Goal: Information Seeking & Learning: Learn about a topic

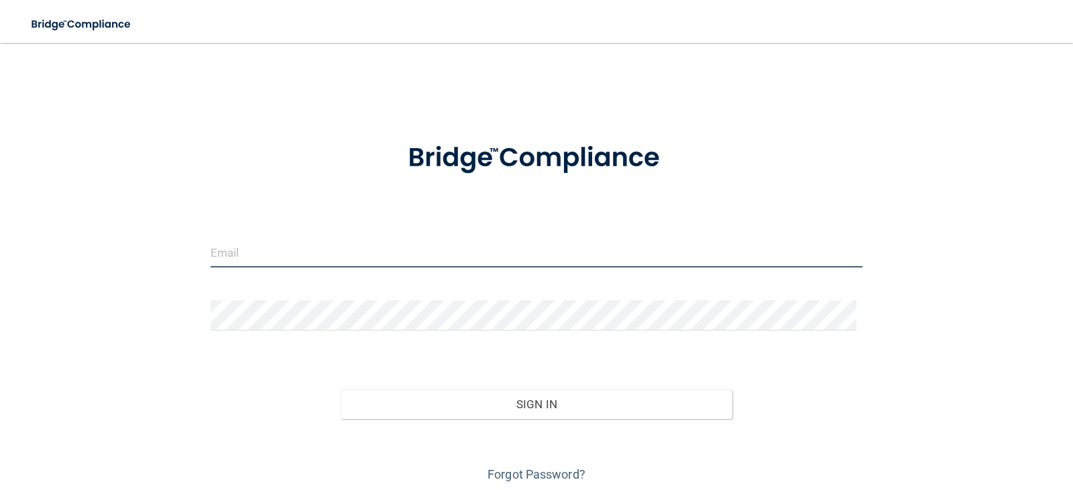
click at [453, 263] on input "email" at bounding box center [537, 252] width 652 height 30
type input "[EMAIL_ADDRESS][DOMAIN_NAME]"
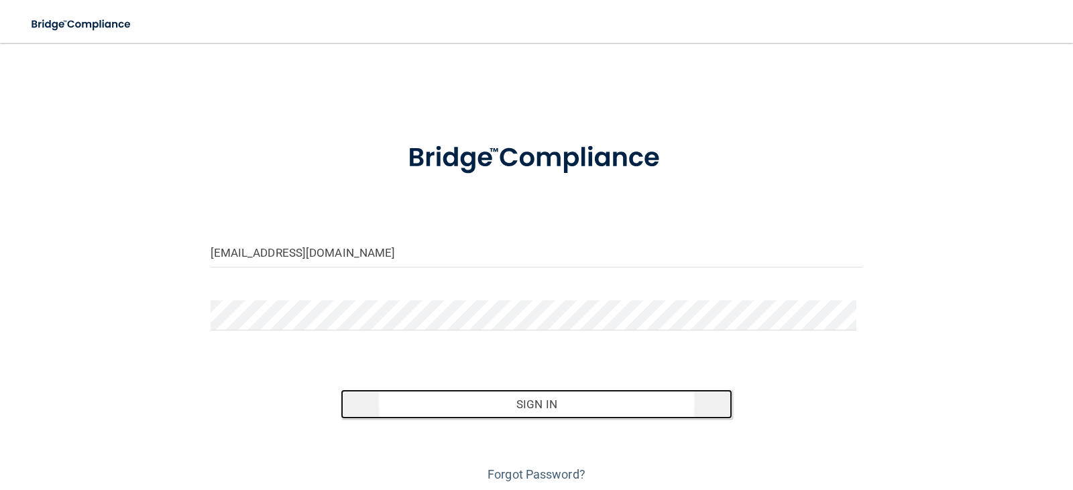
click at [543, 409] on button "Sign In" at bounding box center [537, 405] width 392 height 30
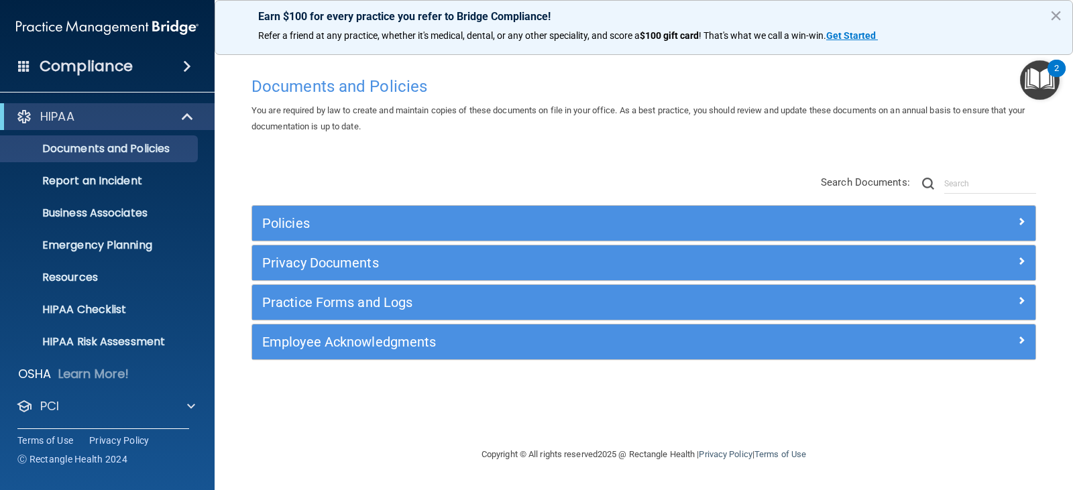
click at [158, 65] on div "Compliance" at bounding box center [107, 67] width 215 height 30
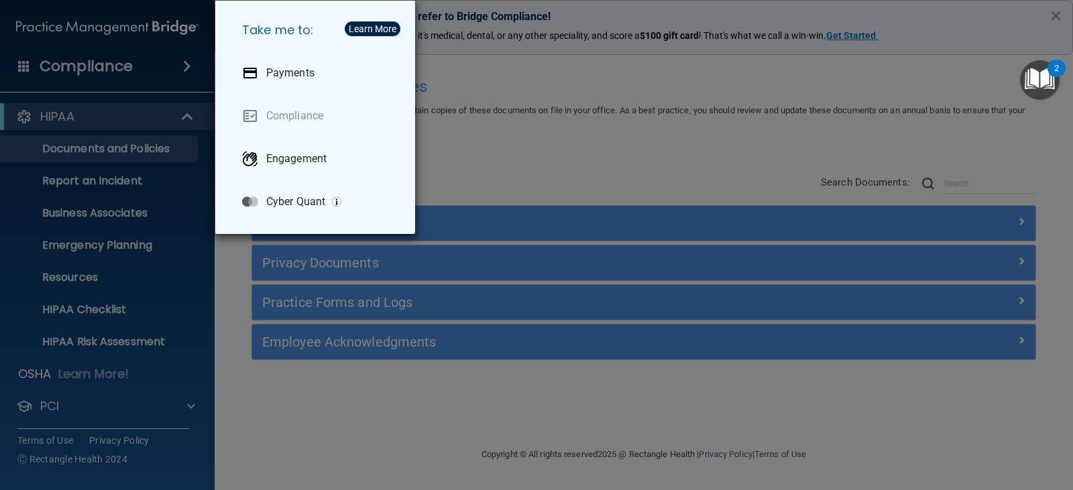
click at [131, 114] on div "Take me to: Payments Compliance Engagement Cyber Quant" at bounding box center [536, 245] width 1073 height 490
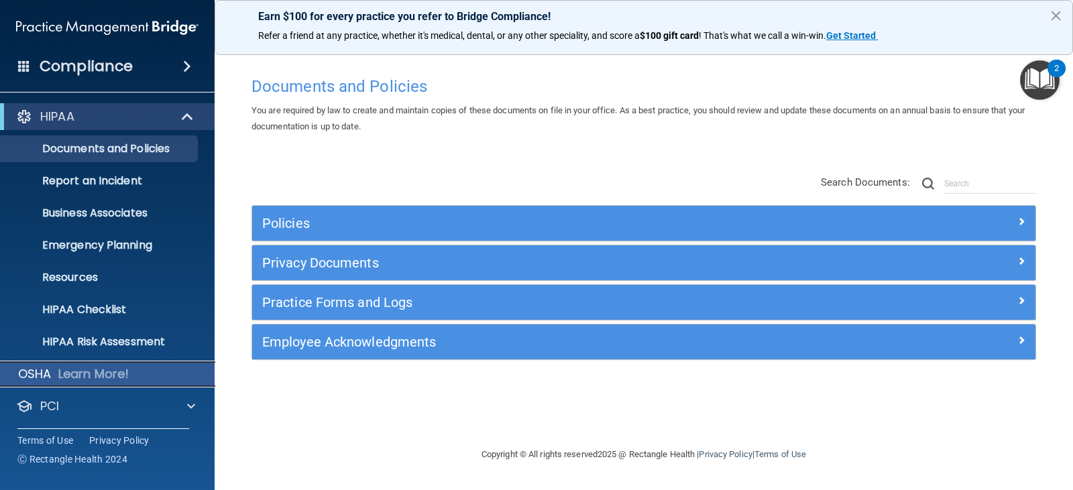
click at [72, 374] on p "Learn More!" at bounding box center [93, 374] width 71 height 16
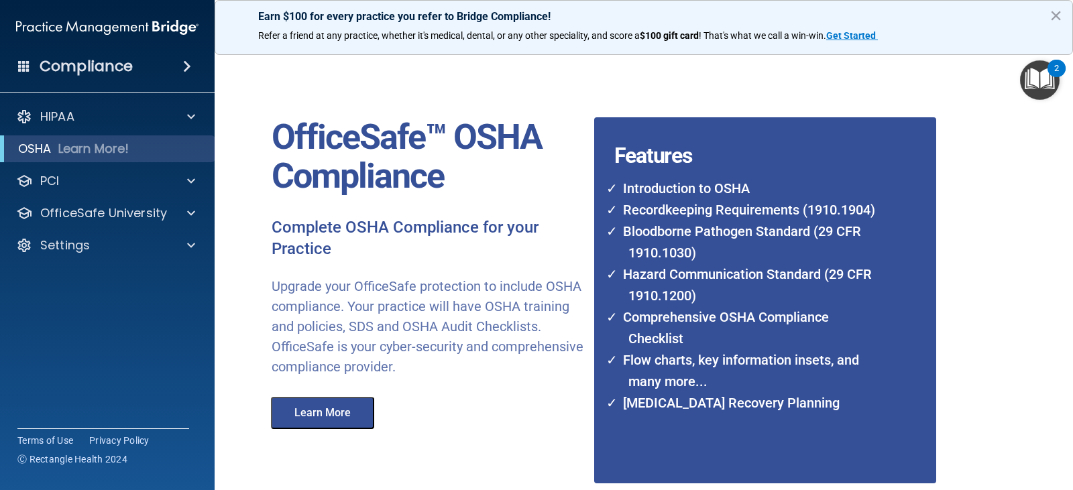
click at [341, 415] on button "Learn More" at bounding box center [322, 413] width 103 height 32
click at [84, 117] on div "HIPAA" at bounding box center [89, 117] width 166 height 16
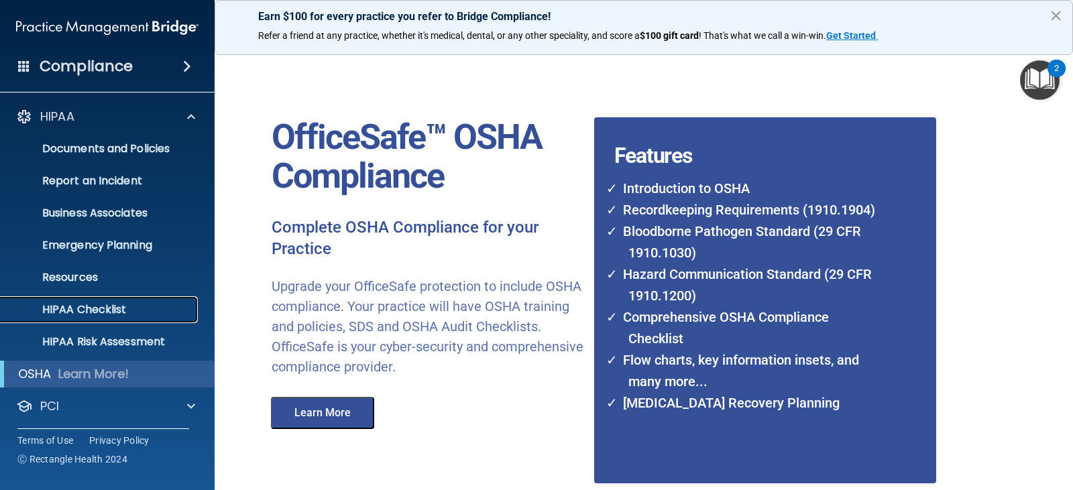
click at [103, 311] on p "HIPAA Checklist" at bounding box center [100, 309] width 183 height 13
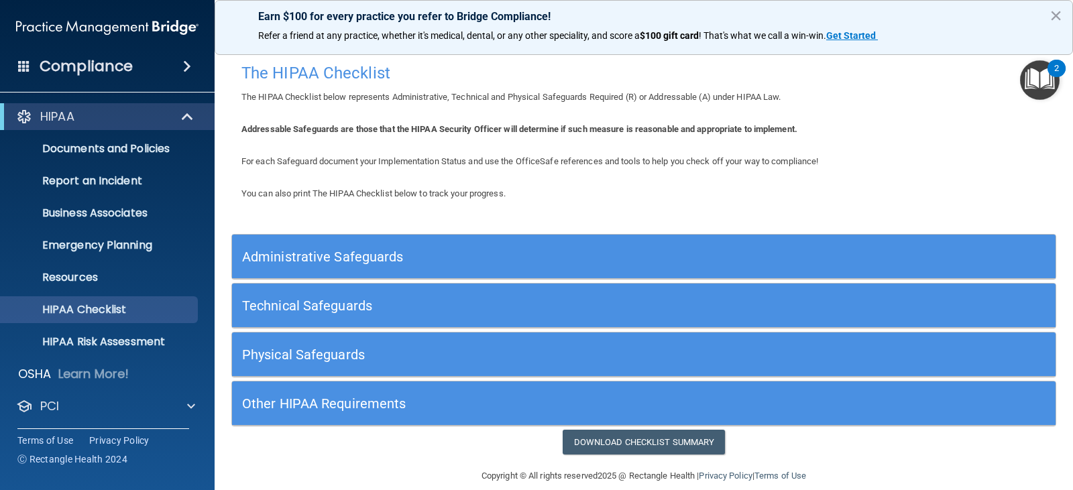
click at [351, 261] on h5 "Administrative Safeguards" at bounding box center [540, 256] width 597 height 15
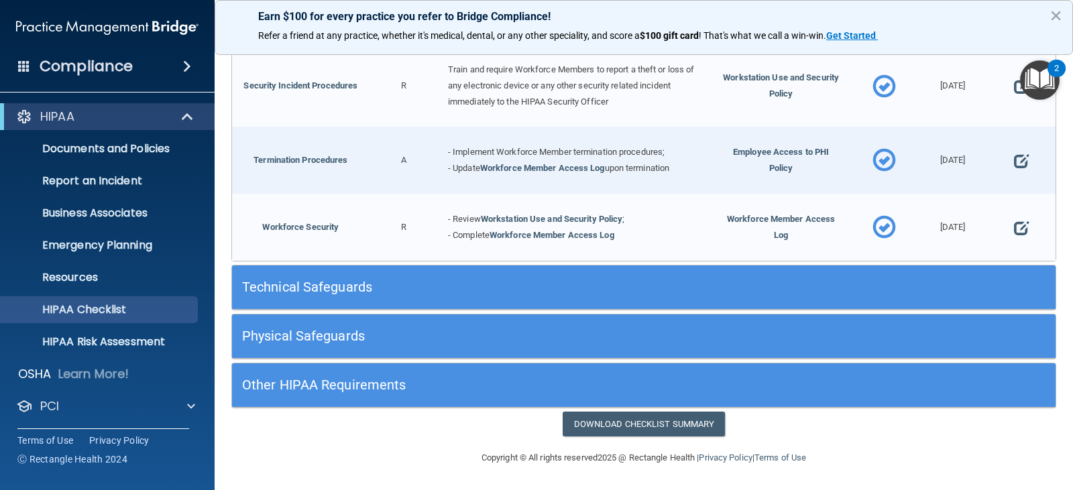
scroll to position [1307, 0]
click at [312, 287] on h5 "Technical Safeguards" at bounding box center [540, 287] width 597 height 15
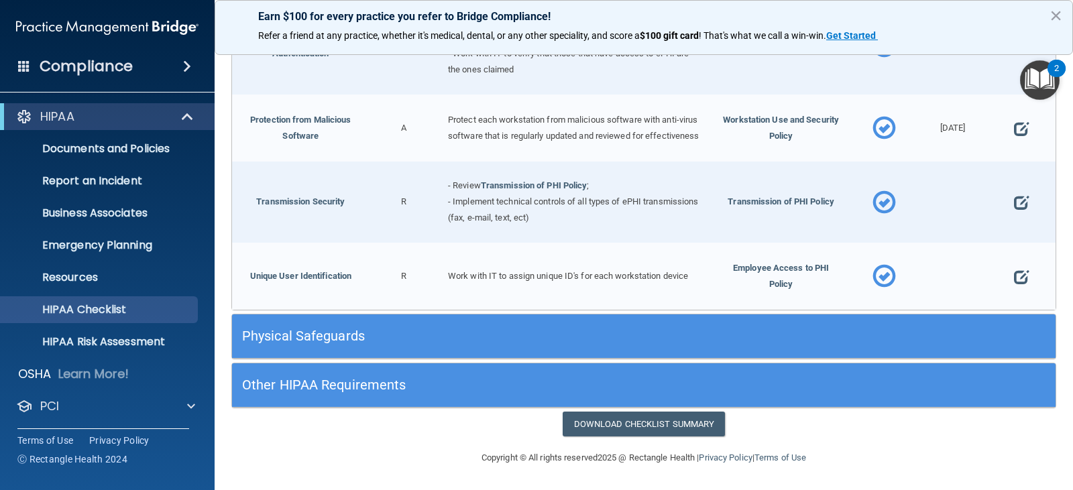
scroll to position [2382, 0]
click at [312, 333] on h5 "Physical Safeguards" at bounding box center [540, 336] width 597 height 15
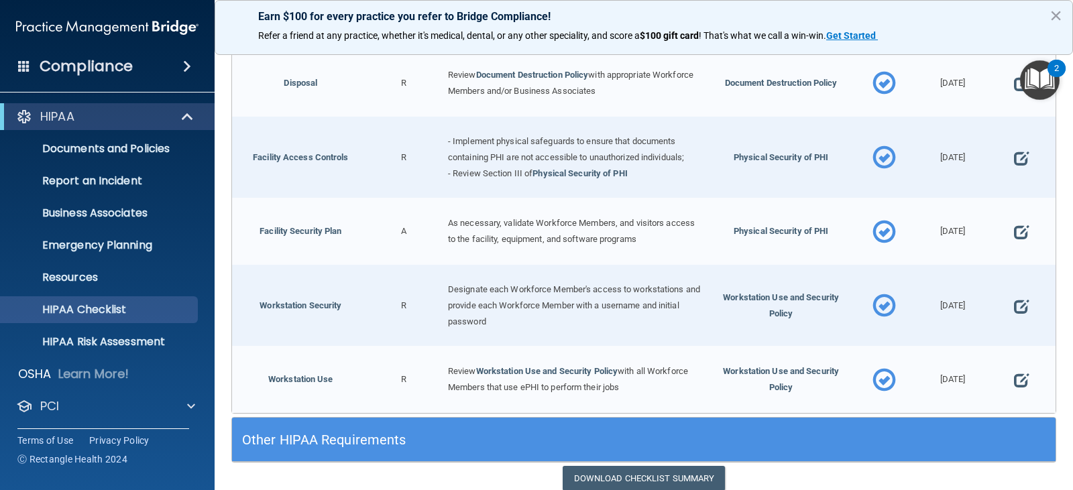
scroll to position [2924, 0]
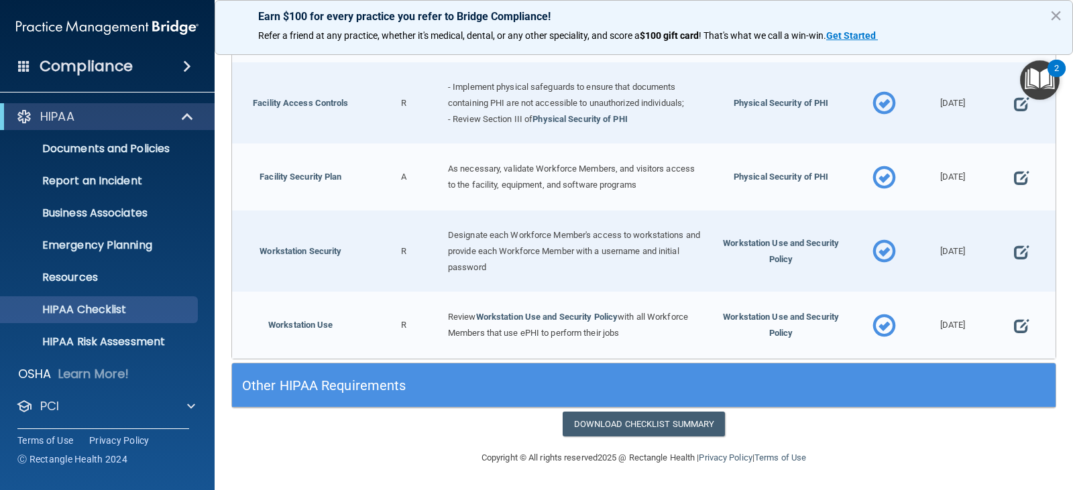
click at [315, 386] on h5 "Other HIPAA Requirements" at bounding box center [540, 385] width 597 height 15
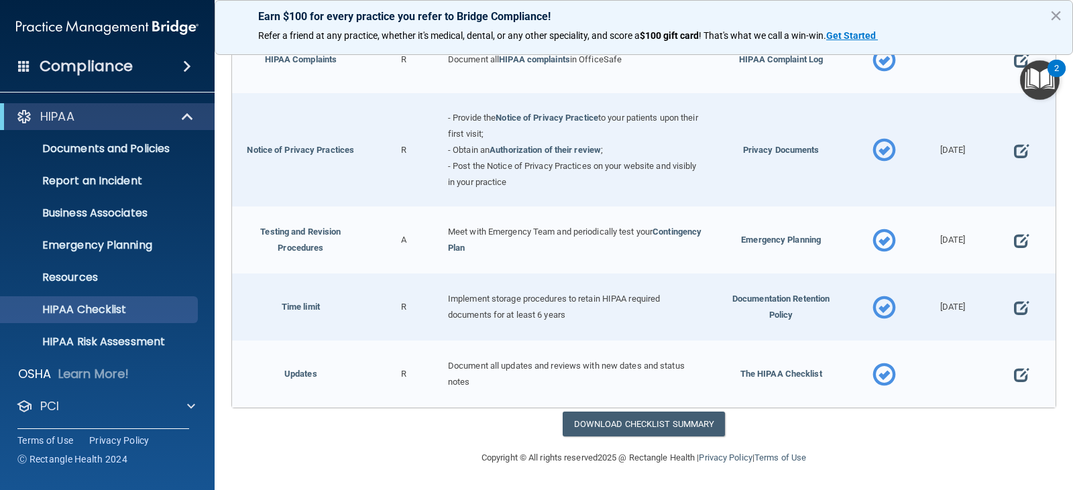
scroll to position [3662, 0]
click at [40, 373] on p "OSHA" at bounding box center [35, 374] width 34 height 16
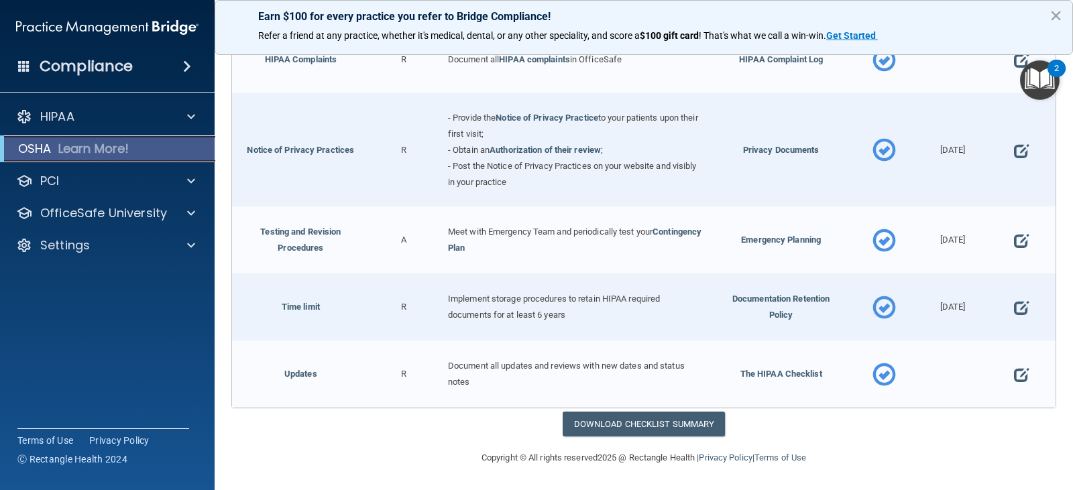
scroll to position [108, 0]
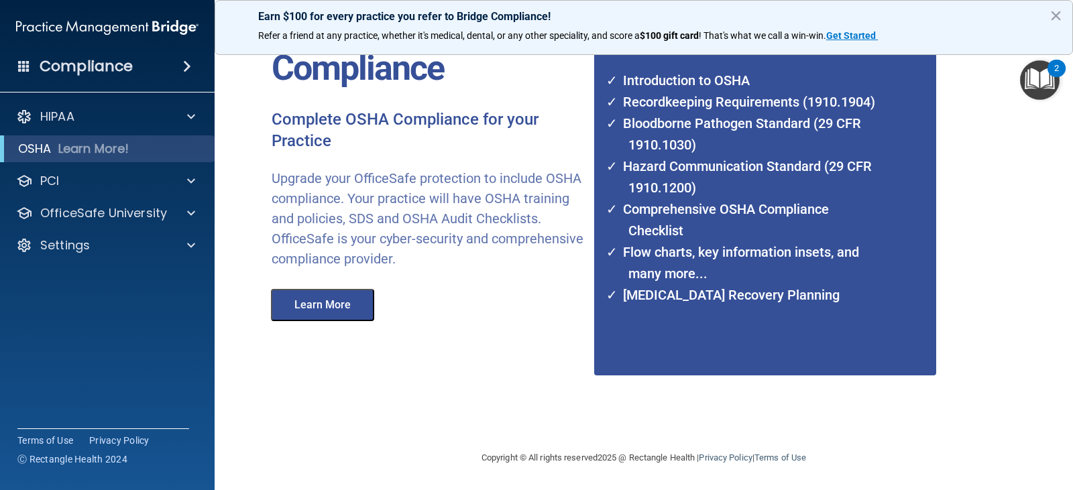
click at [315, 310] on button "Learn More" at bounding box center [322, 305] width 103 height 32
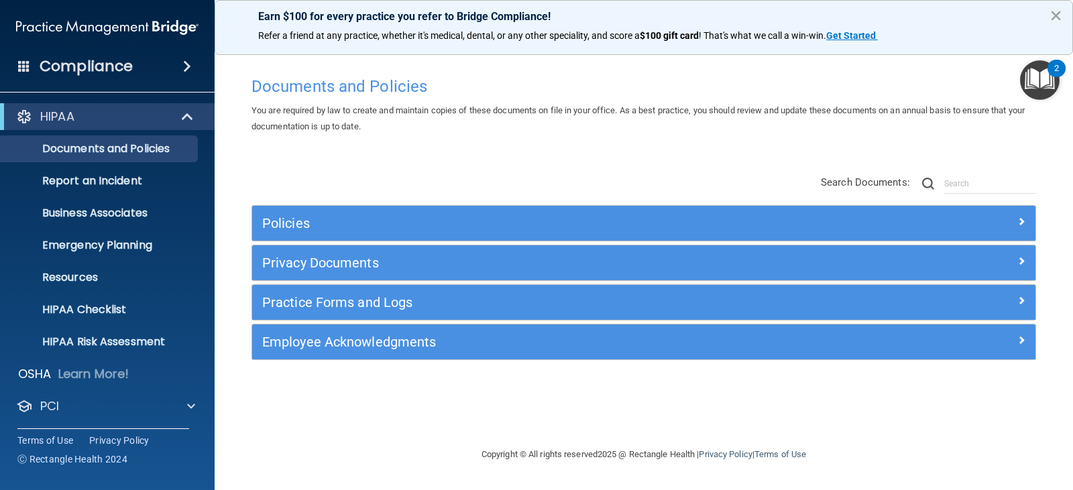
click at [1053, 11] on button "×" at bounding box center [1055, 15] width 13 height 21
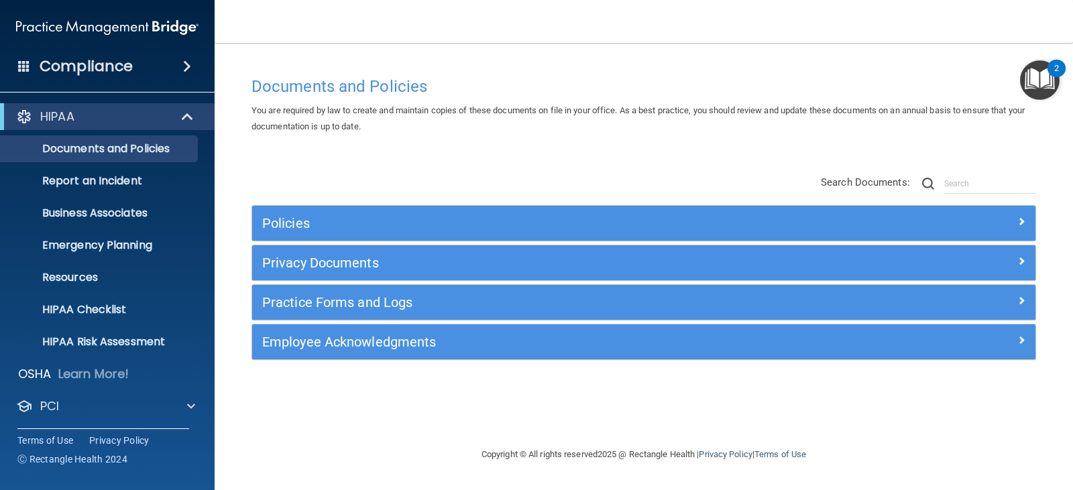
click at [1043, 83] on img "Open Resource Center, 2 new notifications" at bounding box center [1040, 80] width 40 height 40
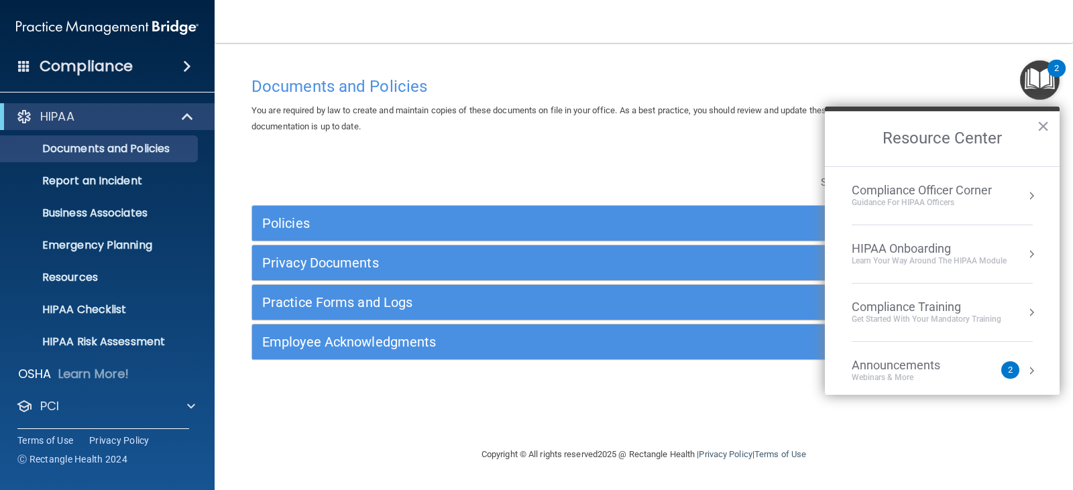
click at [894, 380] on div "Webinars & More" at bounding box center [908, 377] width 115 height 11
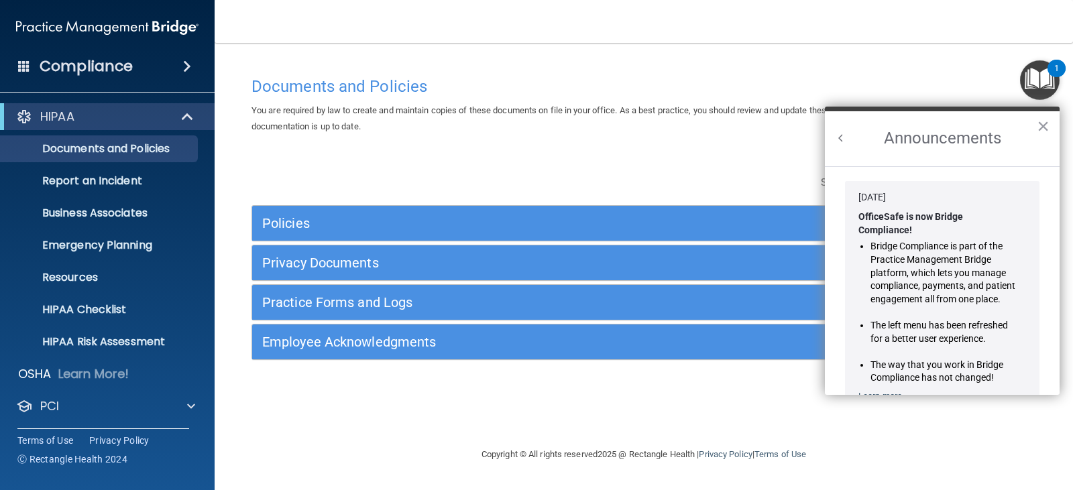
click at [837, 141] on button "Back to Resource Center Home" at bounding box center [840, 137] width 13 height 13
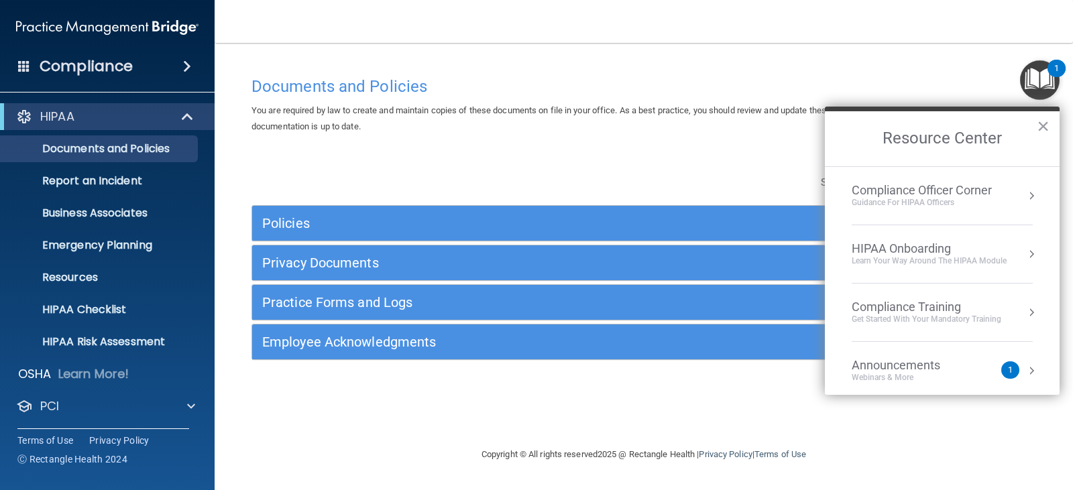
click at [890, 306] on div "Compliance Training" at bounding box center [926, 307] width 150 height 15
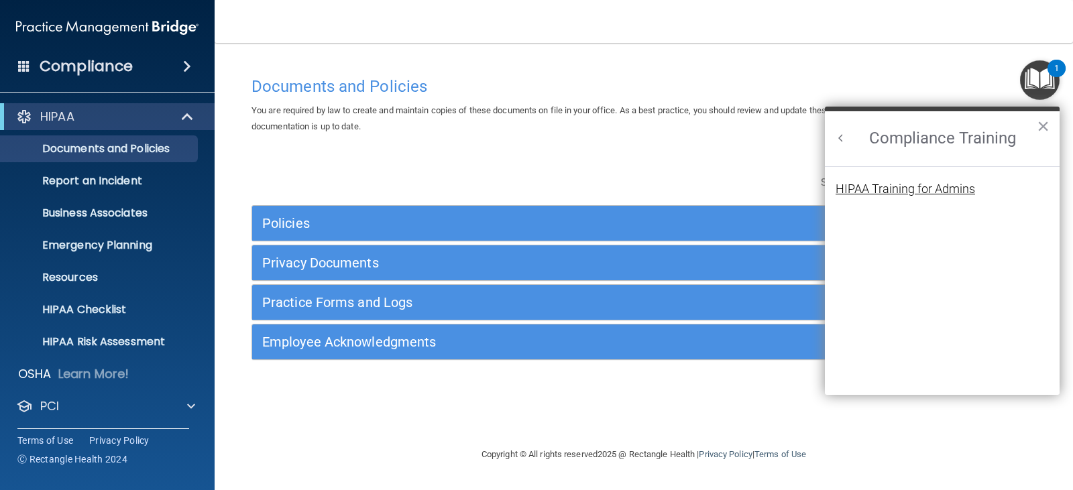
click at [878, 187] on div "HIPAA Training for Admins" at bounding box center [904, 189] width 139 height 12
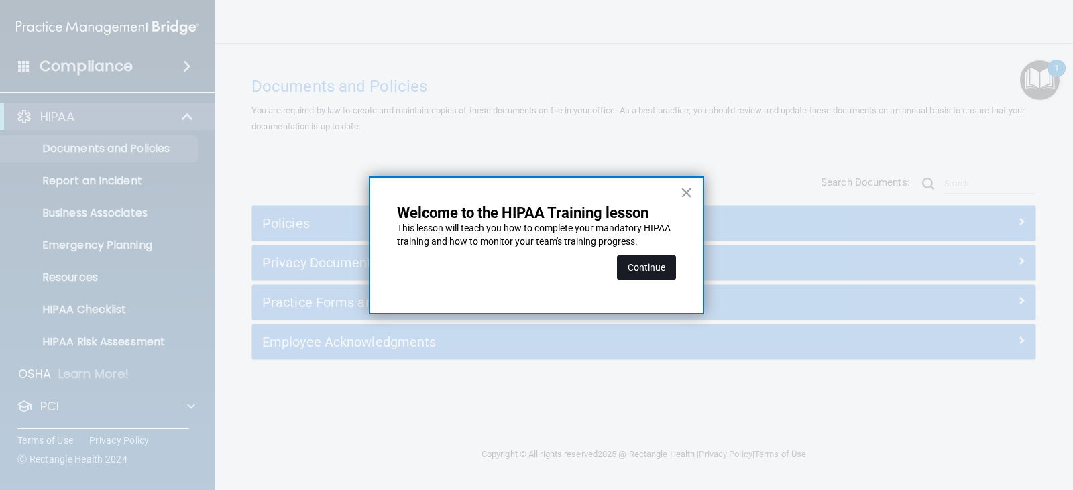
click at [640, 271] on button "Continue" at bounding box center [646, 267] width 59 height 24
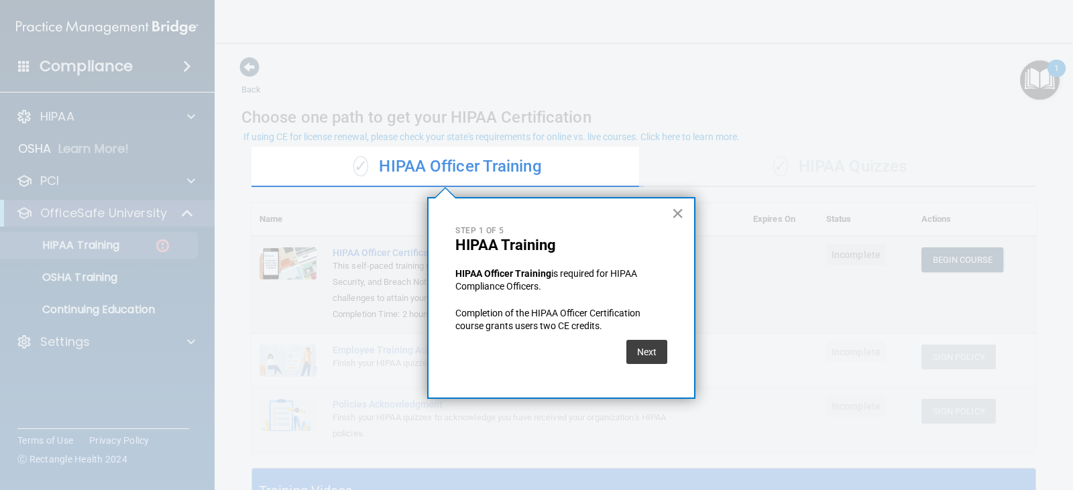
click at [676, 213] on button "×" at bounding box center [677, 212] width 13 height 21
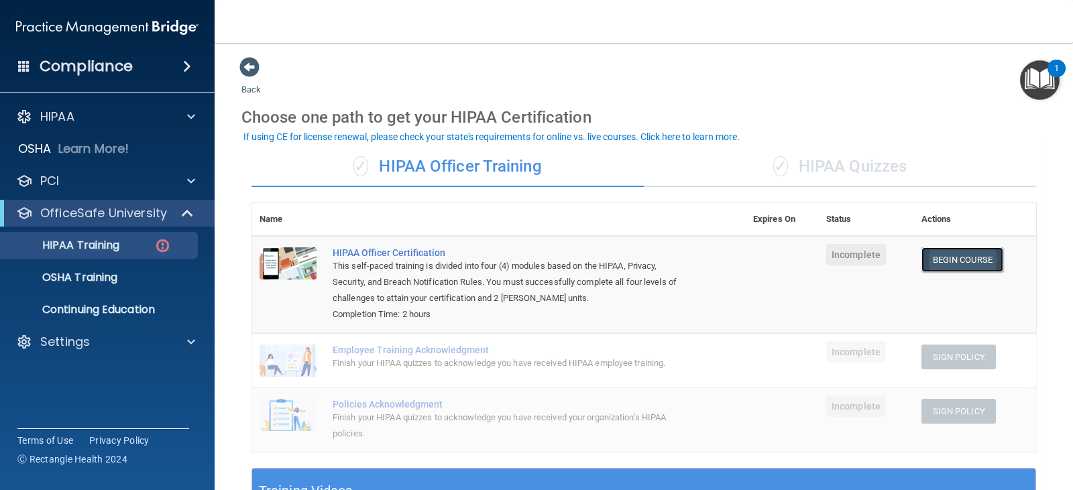
click at [955, 259] on link "Begin Course" at bounding box center [962, 259] width 82 height 25
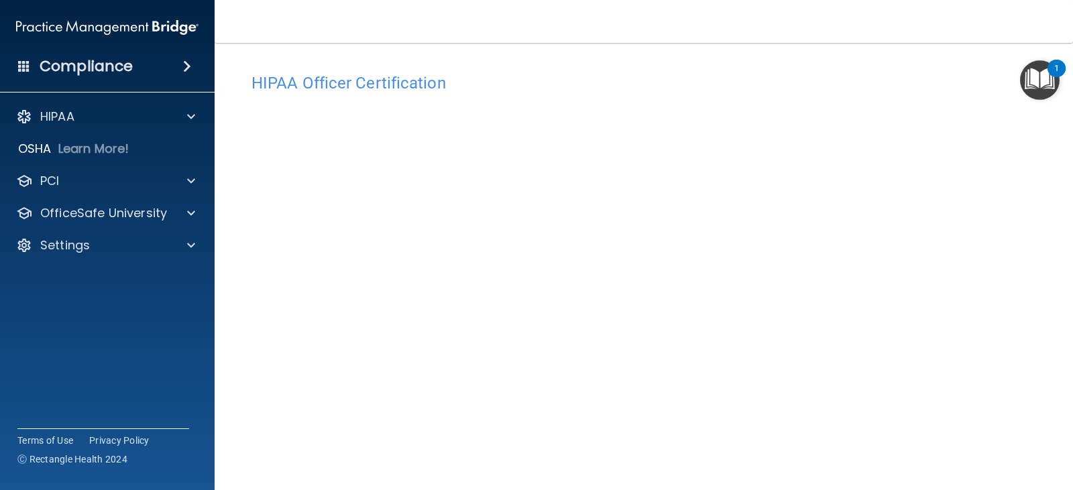
scroll to position [70, 0]
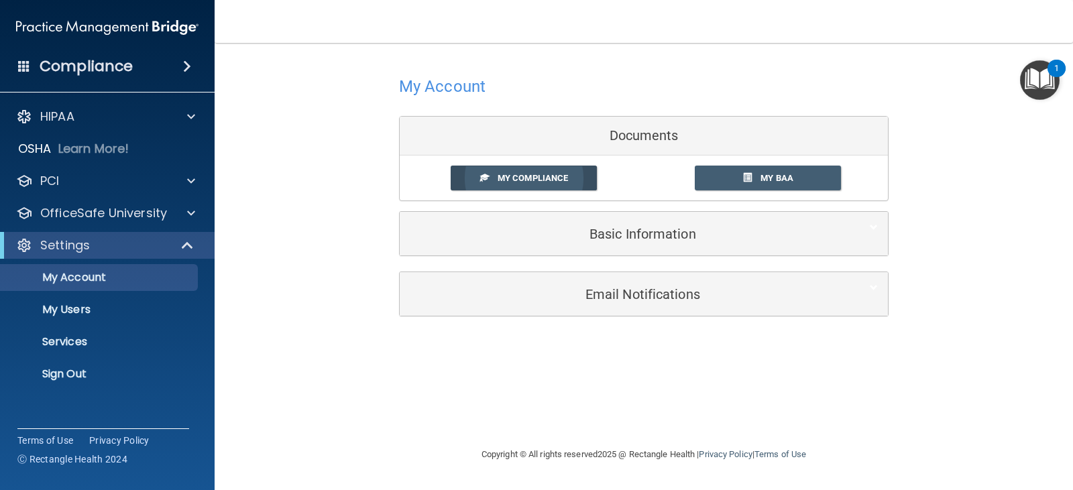
click at [518, 167] on link "My Compliance" at bounding box center [524, 178] width 147 height 25
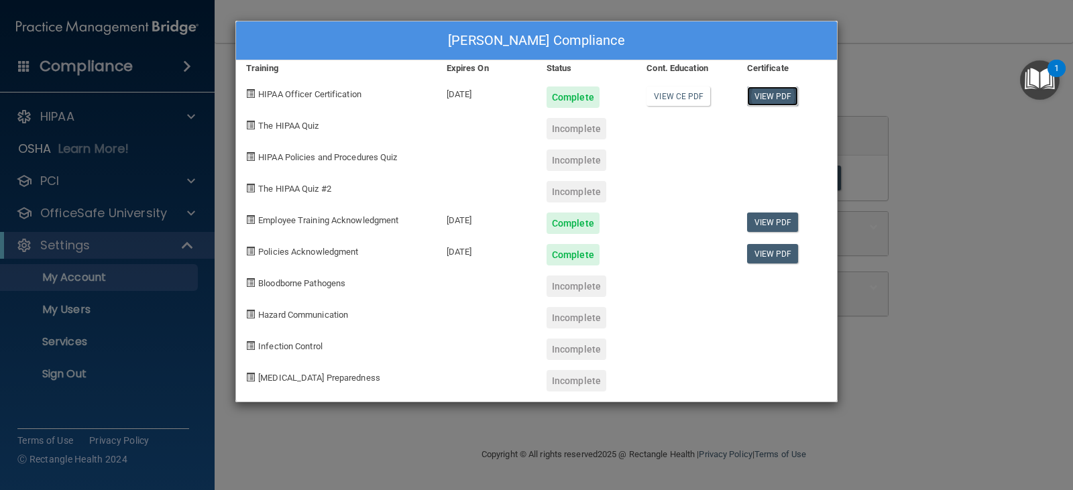
click at [766, 95] on link "View PDF" at bounding box center [773, 95] width 52 height 19
click at [1006, 82] on div "Cecilia Deller's Compliance Training Expires On Status Cont. Education Certific…" at bounding box center [536, 245] width 1073 height 490
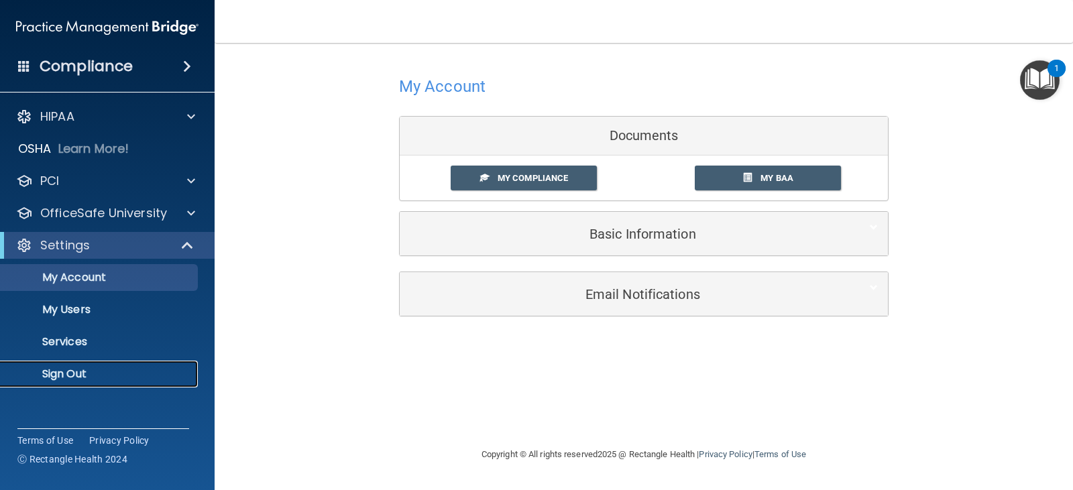
click at [66, 373] on p "Sign Out" at bounding box center [100, 373] width 183 height 13
